Goal: Browse casually: Explore the website without a specific task or goal

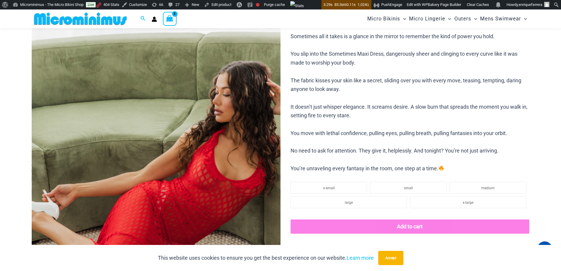
type input "**********"
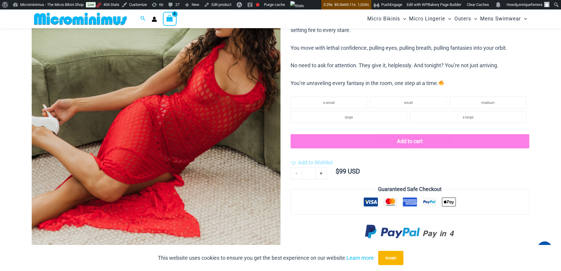
scroll to position [143, 0]
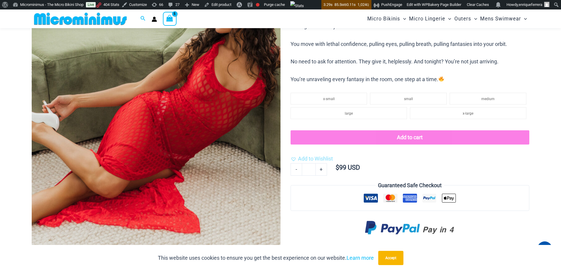
click at [155, 70] on img at bounding box center [156, 98] width 249 height 373
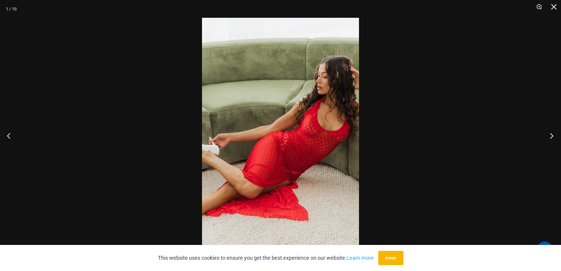
click at [554, 134] on button "Next" at bounding box center [550, 136] width 22 height 30
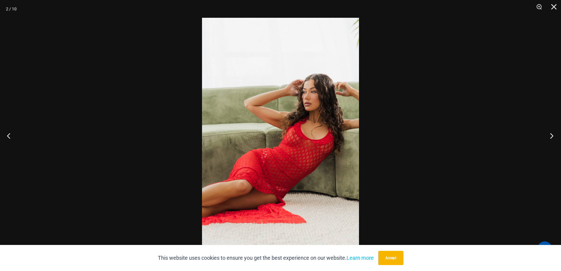
click at [554, 134] on button "Next" at bounding box center [550, 136] width 22 height 30
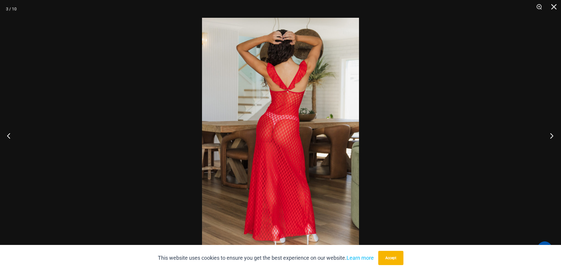
click at [554, 134] on button "Next" at bounding box center [550, 136] width 22 height 30
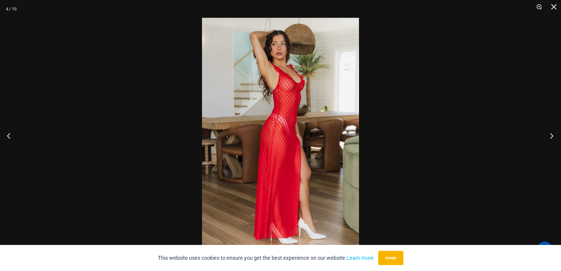
click at [554, 134] on button "Next" at bounding box center [550, 136] width 22 height 30
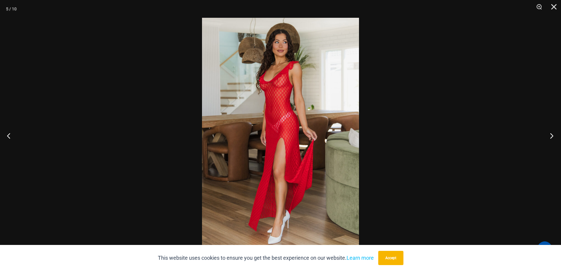
click at [554, 134] on button "Next" at bounding box center [550, 136] width 22 height 30
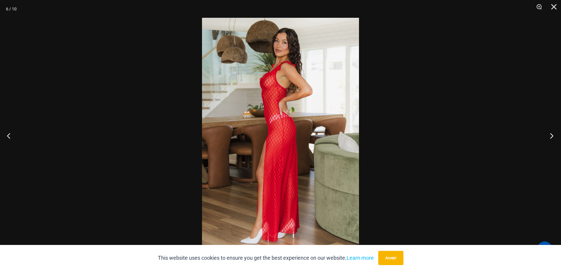
click at [554, 134] on button "Next" at bounding box center [550, 136] width 22 height 30
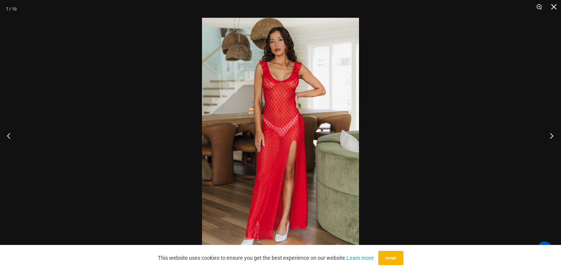
click at [554, 134] on button "Next" at bounding box center [550, 136] width 22 height 30
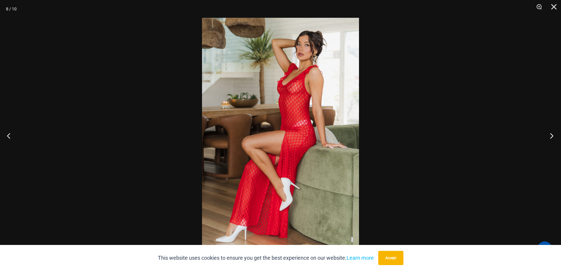
click at [554, 134] on button "Next" at bounding box center [550, 136] width 22 height 30
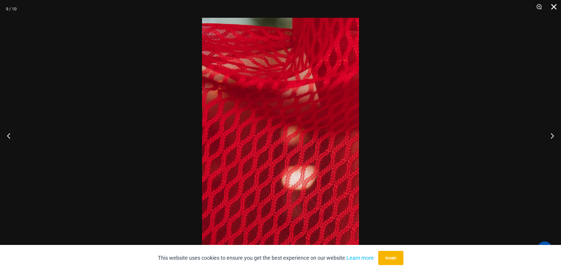
click at [558, 5] on button "Close" at bounding box center [551, 9] width 15 height 18
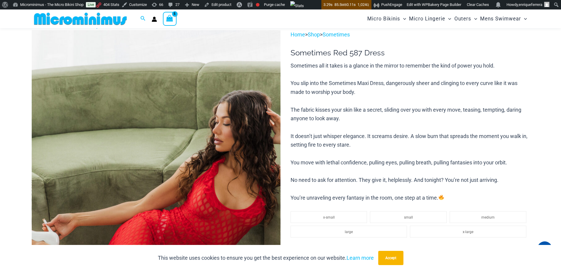
scroll to position [84, 0]
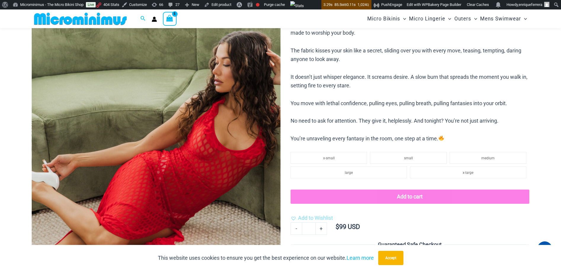
click at [196, 113] on img at bounding box center [156, 157] width 249 height 373
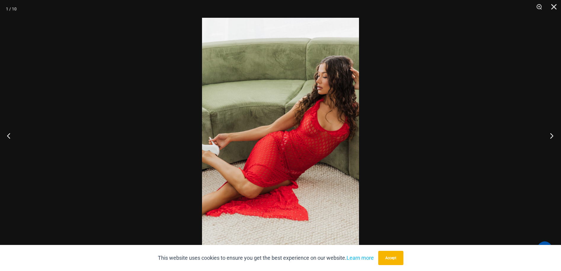
click at [555, 134] on button "Next" at bounding box center [550, 136] width 22 height 30
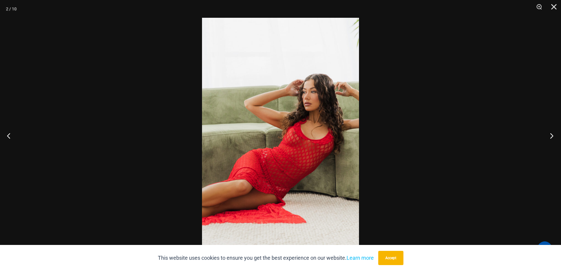
click at [555, 134] on button "Next" at bounding box center [550, 136] width 22 height 30
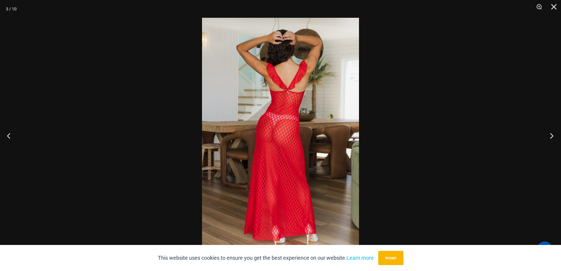
click at [555, 134] on button "Next" at bounding box center [550, 136] width 22 height 30
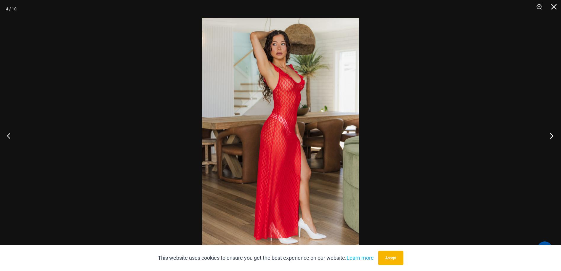
click at [555, 134] on button "Next" at bounding box center [550, 136] width 22 height 30
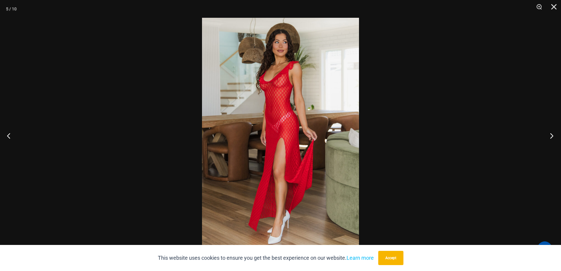
click at [554, 137] on button "Next" at bounding box center [550, 136] width 22 height 30
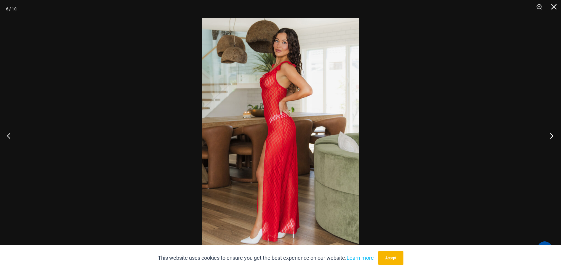
click at [554, 137] on button "Next" at bounding box center [550, 136] width 22 height 30
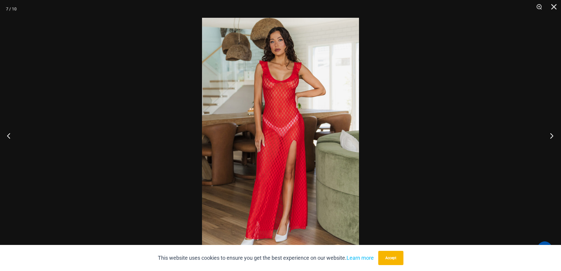
click at [554, 137] on button "Next" at bounding box center [550, 136] width 22 height 30
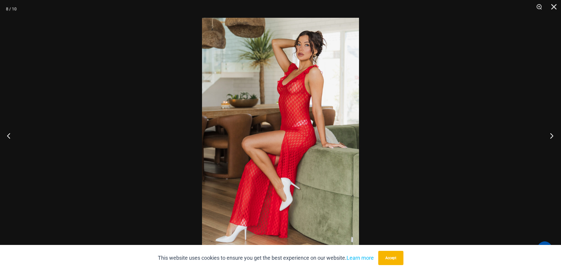
click at [554, 134] on button "Next" at bounding box center [550, 136] width 22 height 30
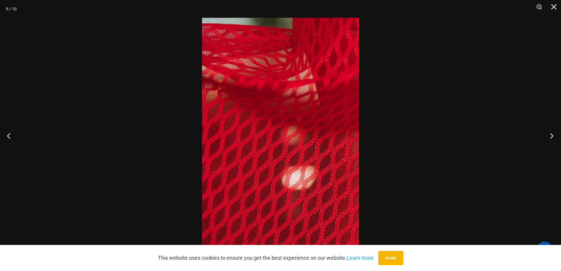
click at [554, 134] on button "Next" at bounding box center [550, 136] width 22 height 30
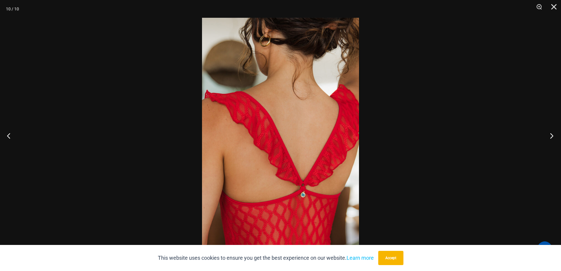
click at [554, 134] on button "Next" at bounding box center [550, 136] width 22 height 30
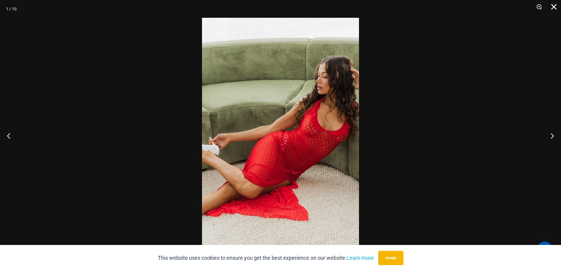
click at [555, 6] on button "Close" at bounding box center [551, 9] width 15 height 18
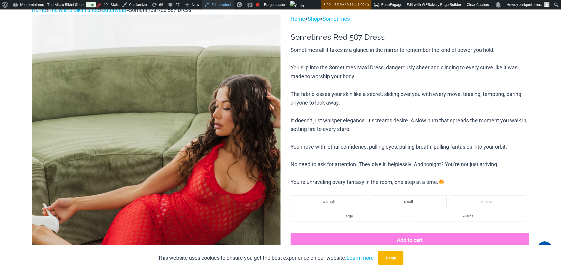
scroll to position [0, 0]
